Goal: Information Seeking & Learning: Learn about a topic

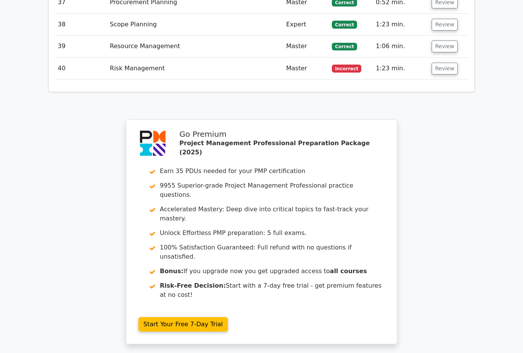
scroll to position [2172, 0]
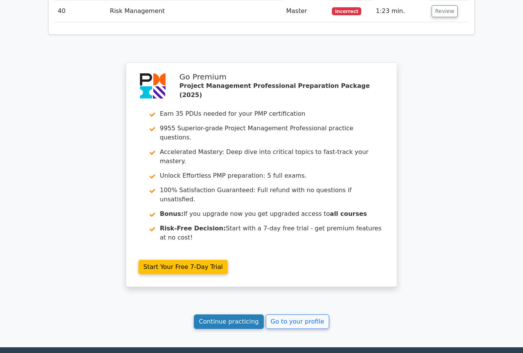
click at [233, 315] on link "Continue practicing" at bounding box center [229, 322] width 70 height 15
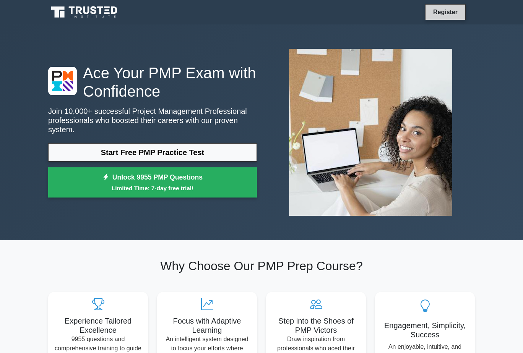
click at [450, 13] on link "Register" at bounding box center [446, 12] width 34 height 10
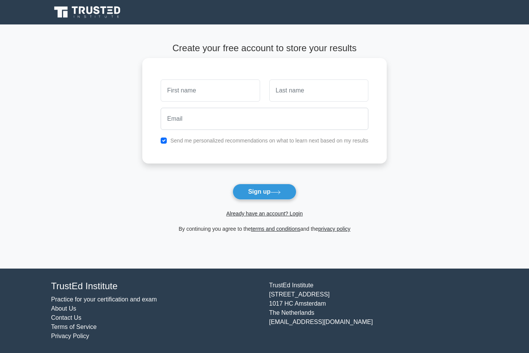
click at [235, 91] on input "text" at bounding box center [210, 91] width 99 height 22
type input "giovanni"
type input "montefusco"
type input "giovanni_monte@hotmail.it"
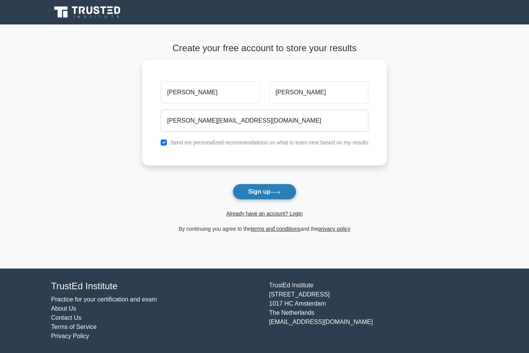
click at [258, 193] on button "Sign up" at bounding box center [264, 192] width 64 height 16
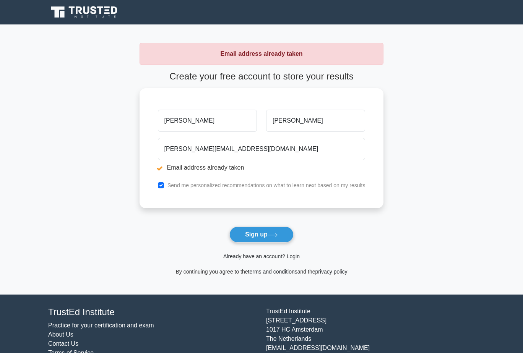
click at [263, 260] on link "Already have an account? Login" at bounding box center [261, 256] width 76 height 6
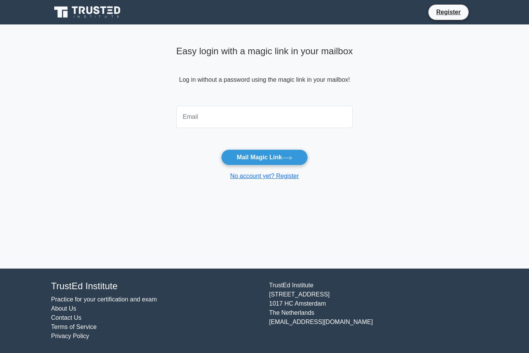
click at [218, 117] on input "email" at bounding box center [264, 117] width 177 height 22
type input "giovanni_monte@hotmail.it"
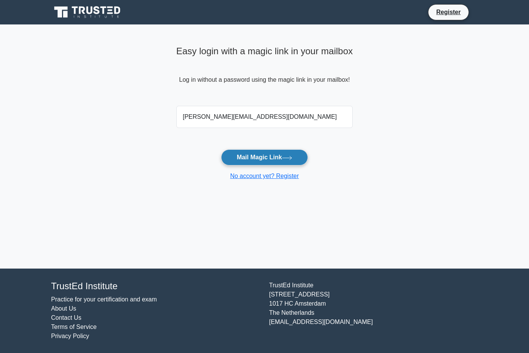
click at [255, 157] on button "Mail Magic Link" at bounding box center [264, 157] width 87 height 16
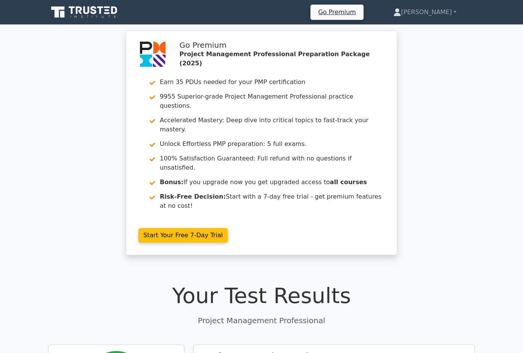
click at [447, 68] on div "Go Premium Project Management Professional Preparation Package (2025) Earn 35 P…" at bounding box center [261, 148] width 523 height 234
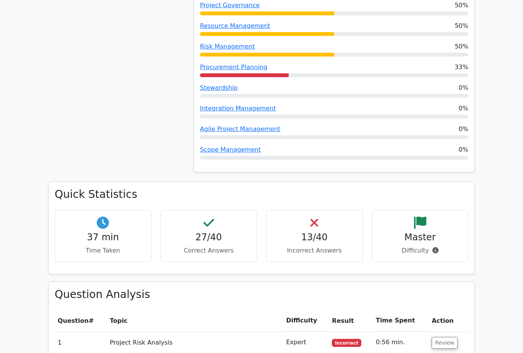
scroll to position [803, 0]
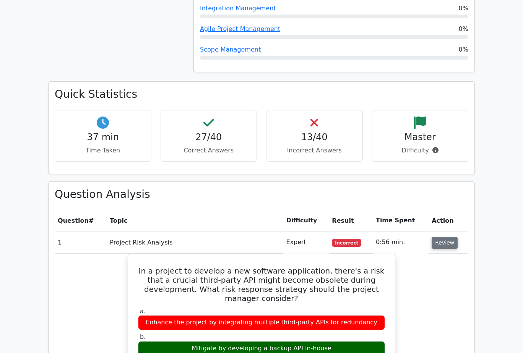
click at [447, 237] on button "Review" at bounding box center [445, 243] width 26 height 12
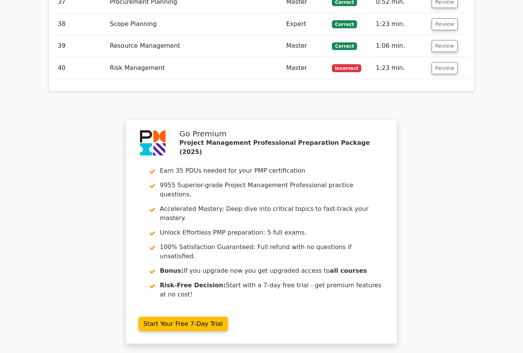
scroll to position [1905, 0]
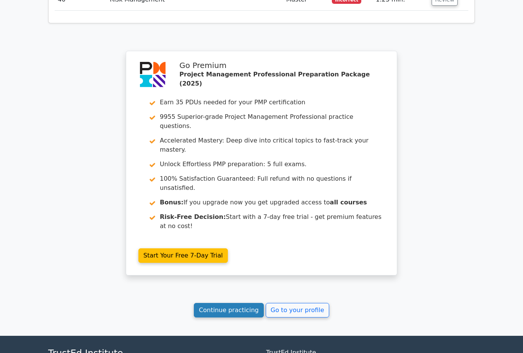
click at [230, 303] on link "Continue practicing" at bounding box center [229, 310] width 70 height 15
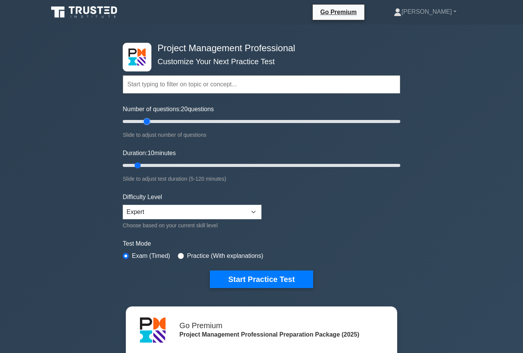
drag, startPoint x: 133, startPoint y: 120, endPoint x: 145, endPoint y: 122, distance: 11.8
type input "20"
click at [145, 122] on input "Number of questions: 20 questions" at bounding box center [262, 121] width 278 height 9
drag, startPoint x: 138, startPoint y: 164, endPoint x: 169, endPoint y: 167, distance: 31.2
type input "25"
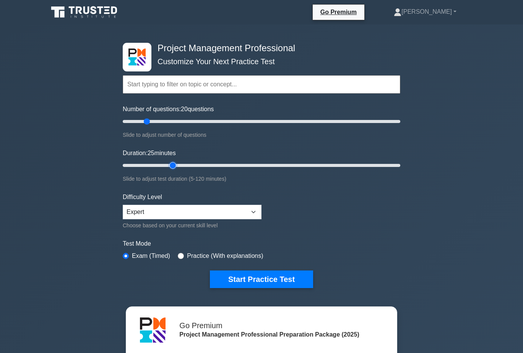
click at [169, 167] on input "Duration: 25 minutes" at bounding box center [262, 165] width 278 height 9
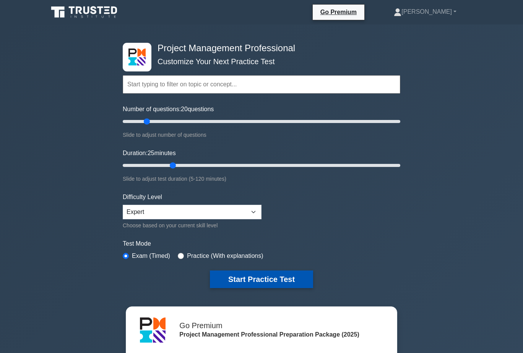
click at [244, 278] on button "Start Practice Test" at bounding box center [261, 280] width 103 height 18
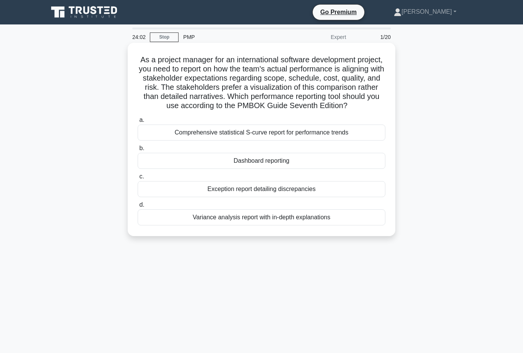
click at [282, 169] on div "Dashboard reporting" at bounding box center [262, 161] width 248 height 16
click at [138, 151] on input "b. Dashboard reporting" at bounding box center [138, 148] width 0 height 5
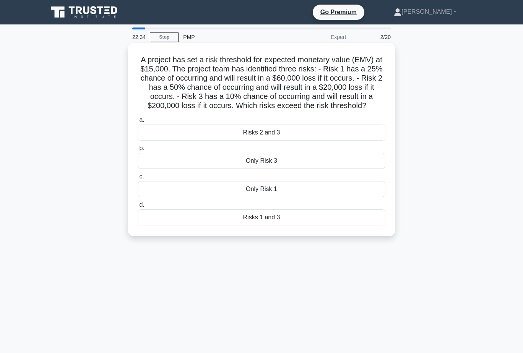
click at [286, 162] on div "Only Risk 3" at bounding box center [262, 161] width 248 height 16
click at [138, 151] on input "b. Only Risk 3" at bounding box center [138, 148] width 0 height 5
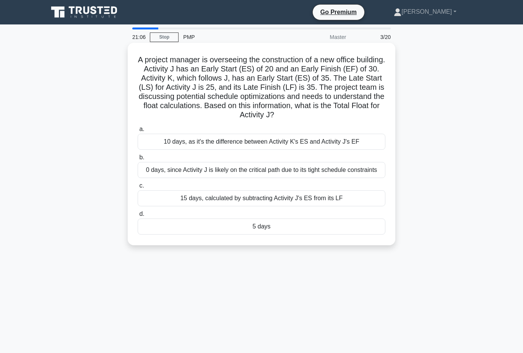
click at [300, 227] on div "5 days" at bounding box center [262, 227] width 248 height 16
click at [138, 217] on input "d. 5 days" at bounding box center [138, 214] width 0 height 5
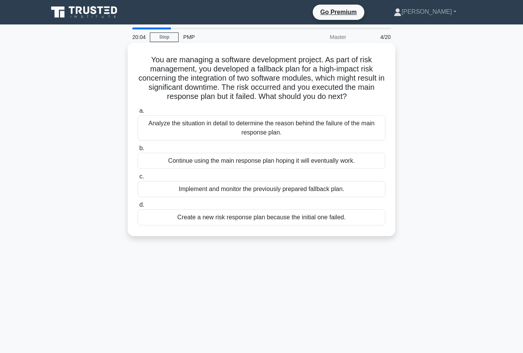
click at [328, 128] on div "Analyze the situation in detail to determine the reason behind the failure of t…" at bounding box center [262, 127] width 248 height 25
click at [138, 114] on input "a. Analyze the situation in detail to determine the reason behind the failure o…" at bounding box center [138, 111] width 0 height 5
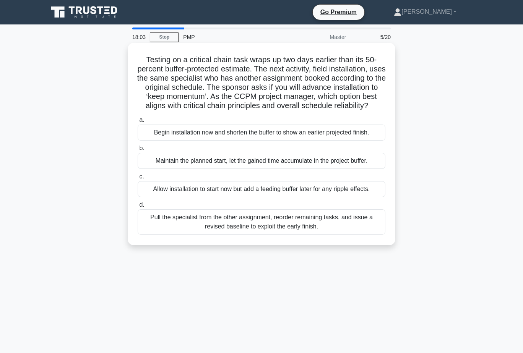
click at [294, 231] on div "Pull the specialist from the other assignment, reorder remaining tasks, and iss…" at bounding box center [262, 221] width 248 height 25
click at [138, 208] on input "d. Pull the specialist from the other assignment, reorder remaining tasks, and …" at bounding box center [138, 205] width 0 height 5
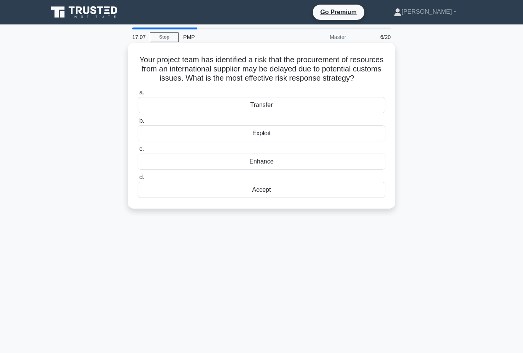
click at [307, 141] on div "Exploit" at bounding box center [262, 133] width 248 height 16
click at [138, 123] on input "b. Exploit" at bounding box center [138, 121] width 0 height 5
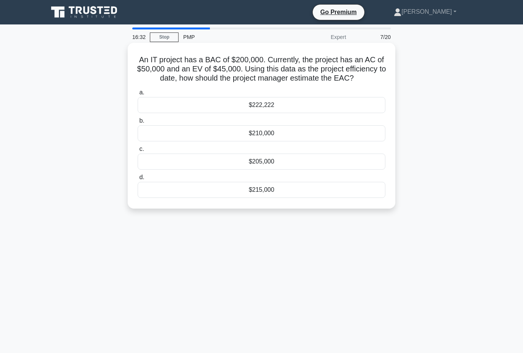
click at [287, 104] on div "$222,222" at bounding box center [262, 105] width 248 height 16
click at [138, 95] on input "a. $222,222" at bounding box center [138, 92] width 0 height 5
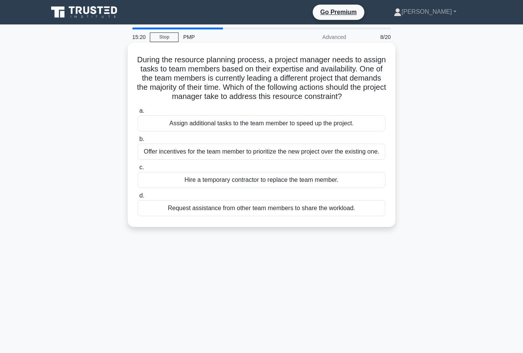
click at [360, 210] on div "Request assistance from other team members to share the workload." at bounding box center [262, 208] width 248 height 16
click at [138, 198] on input "d. Request assistance from other team members to share the workload." at bounding box center [138, 195] width 0 height 5
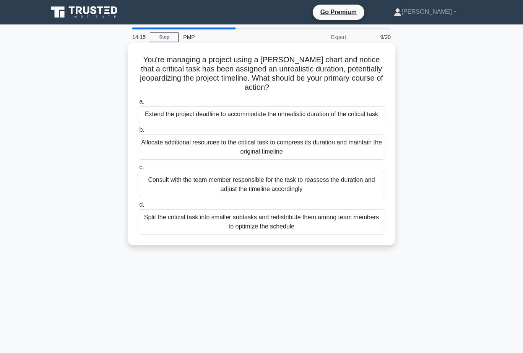
click at [322, 180] on div "Consult with the team member responsible for the task to reassess the duration …" at bounding box center [262, 184] width 248 height 25
click at [138, 170] on input "c. Consult with the team member responsible for the task to reassess the durati…" at bounding box center [138, 167] width 0 height 5
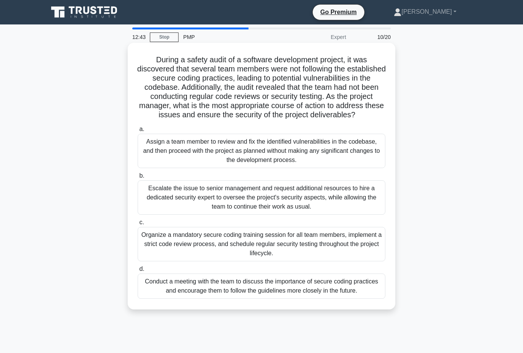
click at [294, 244] on div "Organize a mandatory secure coding training session for all team members, imple…" at bounding box center [262, 244] width 248 height 34
click at [138, 225] on input "c. Organize a mandatory secure coding training session for all team members, im…" at bounding box center [138, 222] width 0 height 5
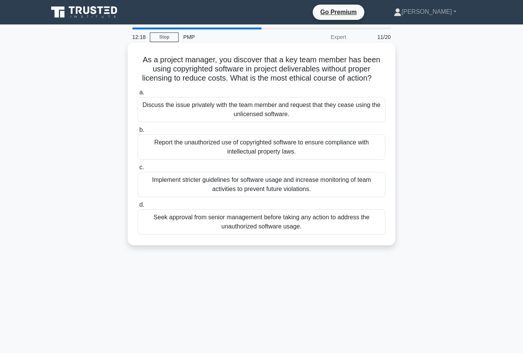
click at [354, 147] on div "Report the unauthorized use of copyrighted software to ensure compliance with i…" at bounding box center [262, 147] width 248 height 25
click at [138, 133] on input "b. Report the unauthorized use of copyrighted software to ensure compliance wit…" at bounding box center [138, 130] width 0 height 5
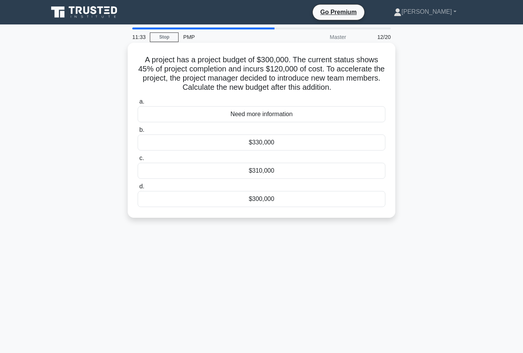
click at [325, 202] on div "$300,000" at bounding box center [262, 199] width 248 height 16
click at [138, 189] on input "d. $300,000" at bounding box center [138, 186] width 0 height 5
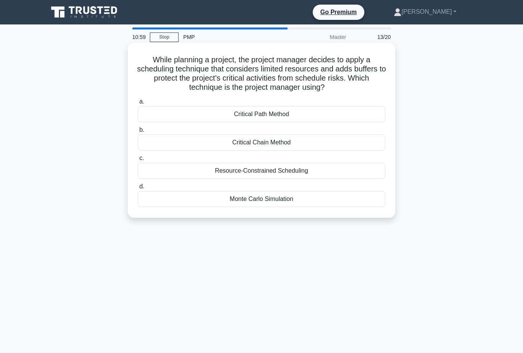
click at [291, 175] on div "Resource-Constrained Scheduling" at bounding box center [262, 171] width 248 height 16
click at [138, 161] on input "c. Resource-Constrained Scheduling" at bounding box center [138, 158] width 0 height 5
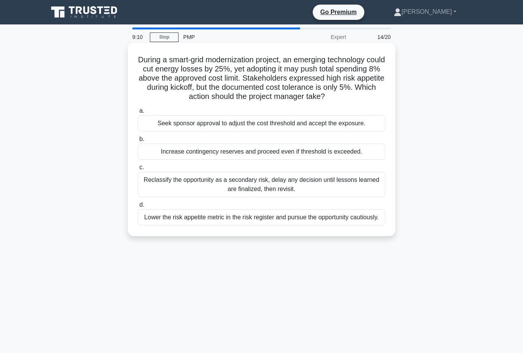
click at [349, 122] on div "Seek sponsor approval to adjust the cost threshold and accept the exposure." at bounding box center [262, 123] width 248 height 16
click at [138, 114] on input "a. Seek sponsor approval to adjust the cost threshold and accept the exposure." at bounding box center [138, 111] width 0 height 5
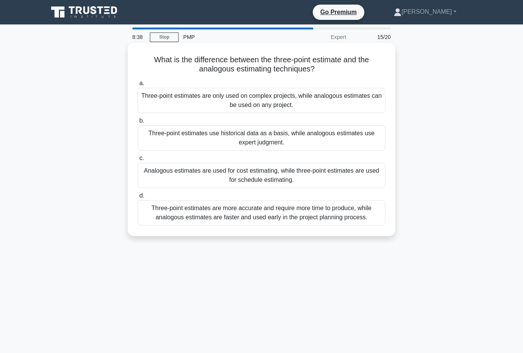
click at [293, 136] on div "Three-point estimates use historical data as a basis, while analogous estimates…" at bounding box center [262, 137] width 248 height 25
click at [138, 123] on input "b. Three-point estimates use historical data as a basis, while analogous estima…" at bounding box center [138, 121] width 0 height 5
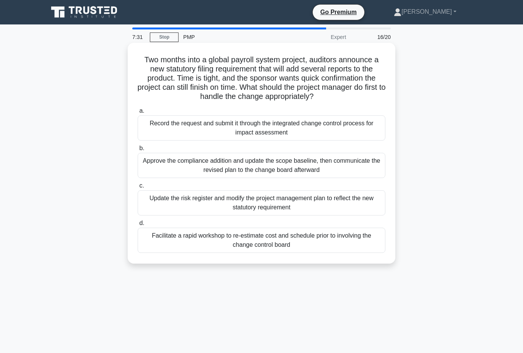
click at [313, 237] on div "Facilitate a rapid workshop to re-estimate cost and schedule prior to involving…" at bounding box center [262, 240] width 248 height 25
click at [138, 226] on input "d. Facilitate a rapid workshop to re-estimate cost and schedule prior to involv…" at bounding box center [138, 223] width 0 height 5
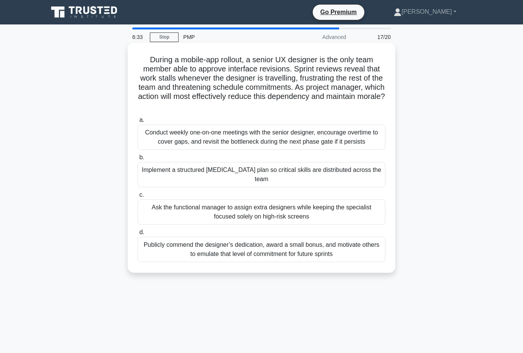
click at [304, 174] on div "Implement a structured cross-training plan so critical skills are distributed a…" at bounding box center [262, 174] width 248 height 25
click at [138, 160] on input "b. Implement a structured cross-training plan so critical skills are distribute…" at bounding box center [138, 157] width 0 height 5
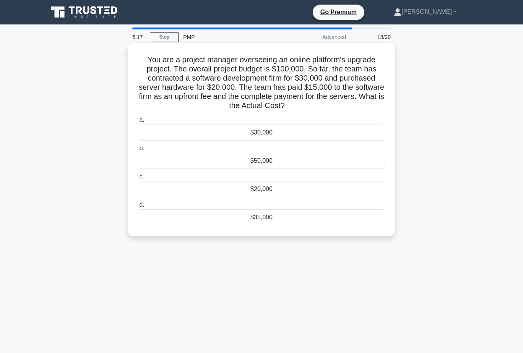
click at [308, 219] on div "$35,000" at bounding box center [262, 217] width 248 height 16
click at [138, 208] on input "d. $35,000" at bounding box center [138, 205] width 0 height 5
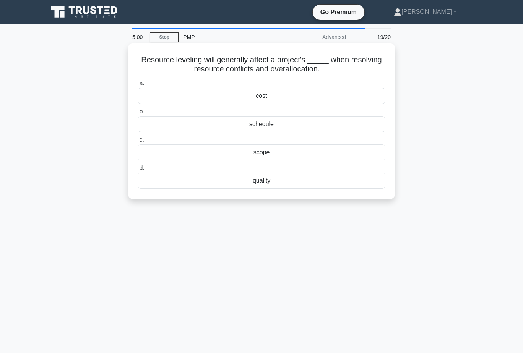
click at [284, 124] on div "schedule" at bounding box center [262, 124] width 248 height 16
click at [138, 114] on input "b. schedule" at bounding box center [138, 111] width 0 height 5
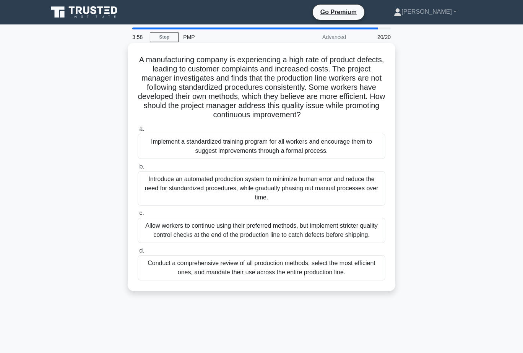
click at [312, 139] on div "Implement a standardized training program for all workers and encourage them to…" at bounding box center [262, 146] width 248 height 25
click at [138, 132] on input "a. Implement a standardized training program for all workers and encourage them…" at bounding box center [138, 129] width 0 height 5
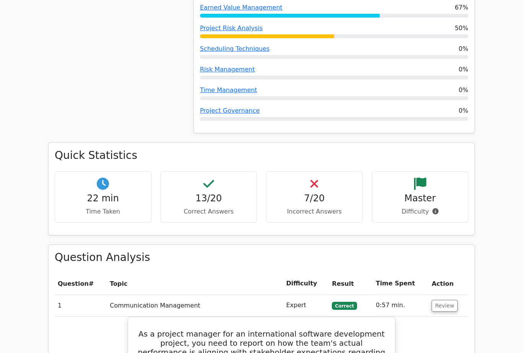
scroll to position [688, 0]
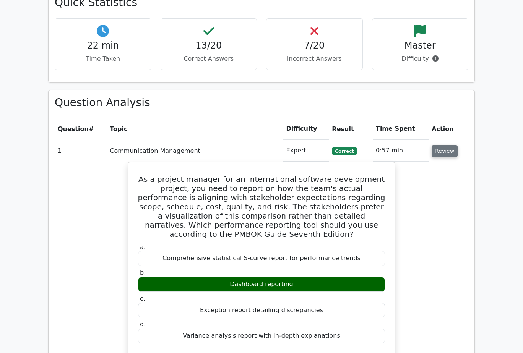
click at [445, 145] on button "Review" at bounding box center [445, 151] width 26 height 12
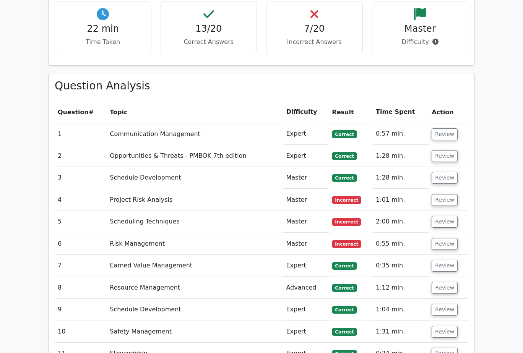
scroll to position [726, 0]
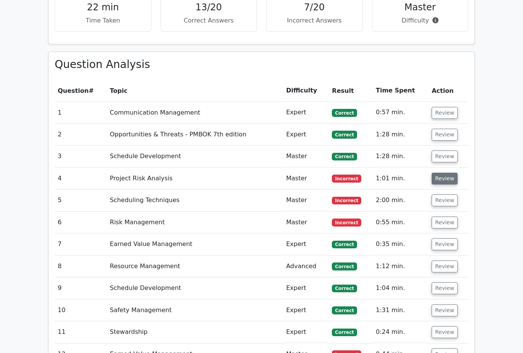
click at [446, 173] on button "Review" at bounding box center [445, 179] width 26 height 12
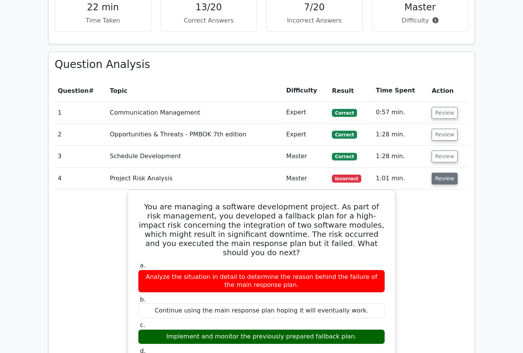
click at [448, 173] on button "Review" at bounding box center [445, 179] width 26 height 12
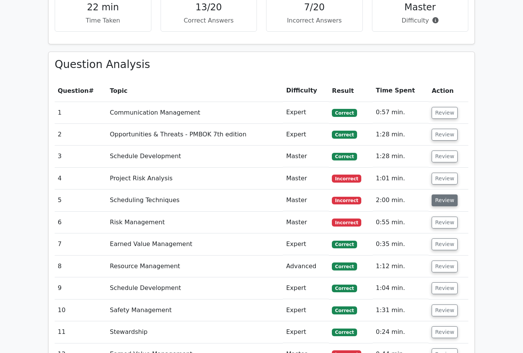
click at [447, 195] on button "Review" at bounding box center [445, 201] width 26 height 12
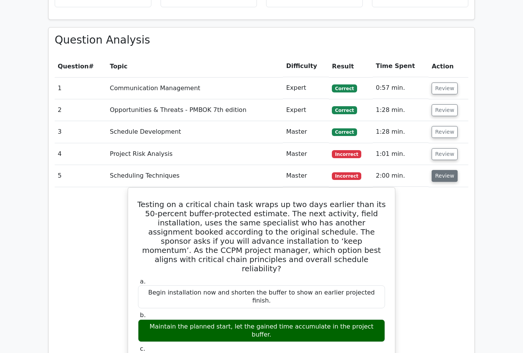
scroll to position [765, 0]
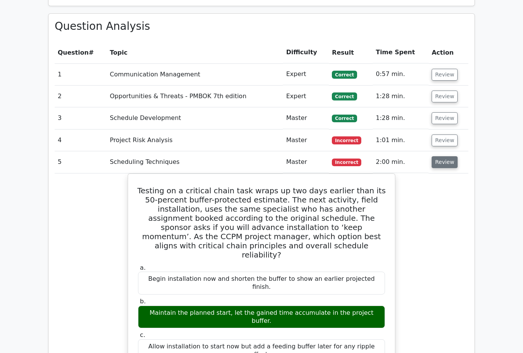
click at [447, 156] on button "Review" at bounding box center [445, 162] width 26 height 12
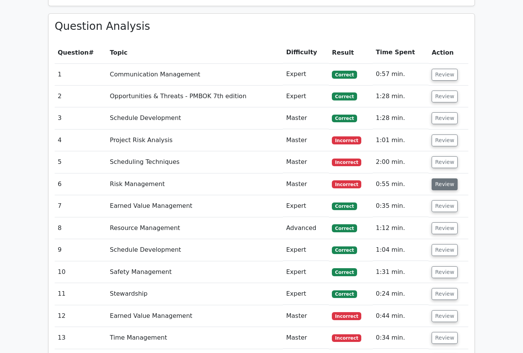
click at [448, 179] on button "Review" at bounding box center [445, 185] width 26 height 12
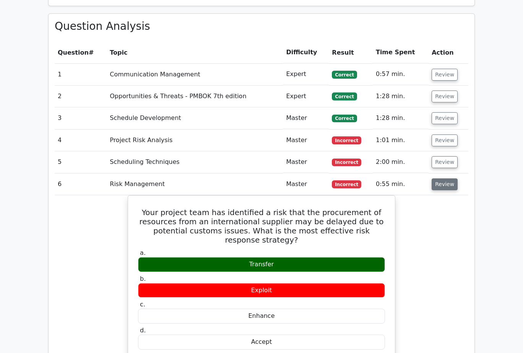
scroll to position [803, 0]
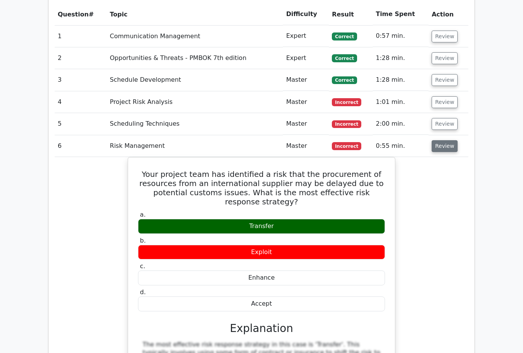
click at [438, 140] on button "Review" at bounding box center [445, 146] width 26 height 12
